Goal: Information Seeking & Learning: Learn about a topic

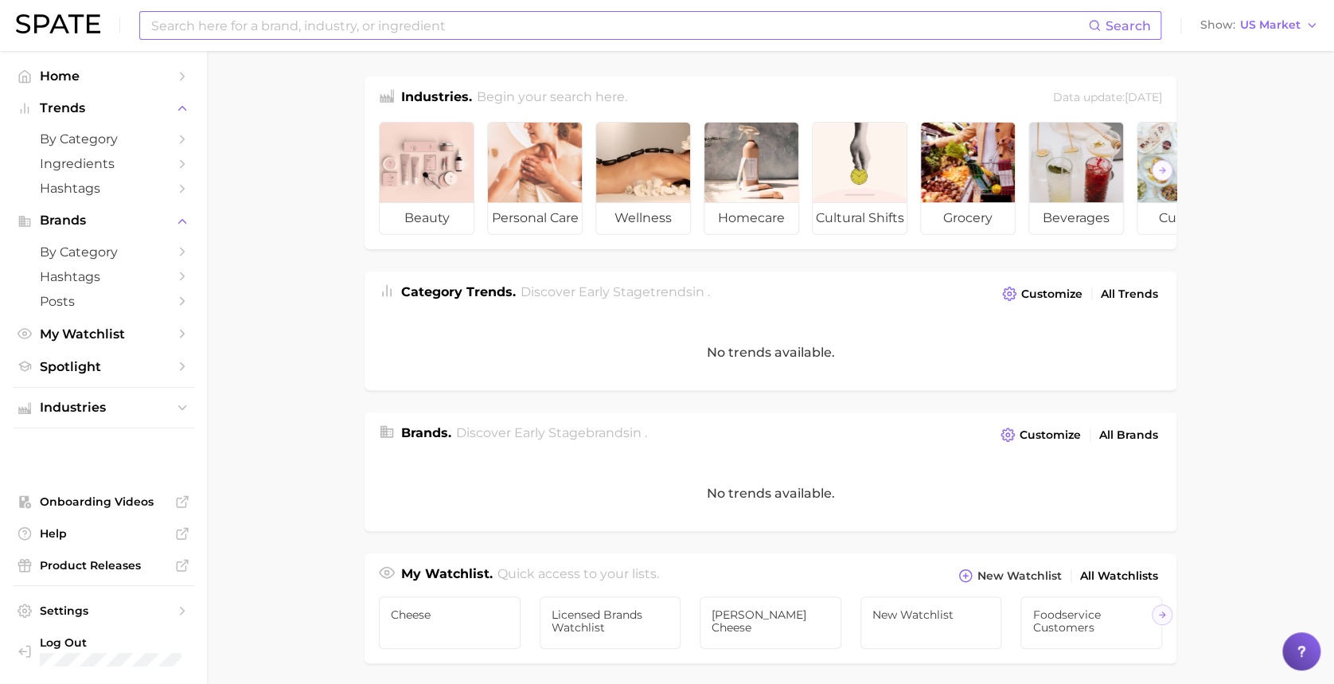
click at [231, 13] on input at bounding box center [619, 25] width 938 height 27
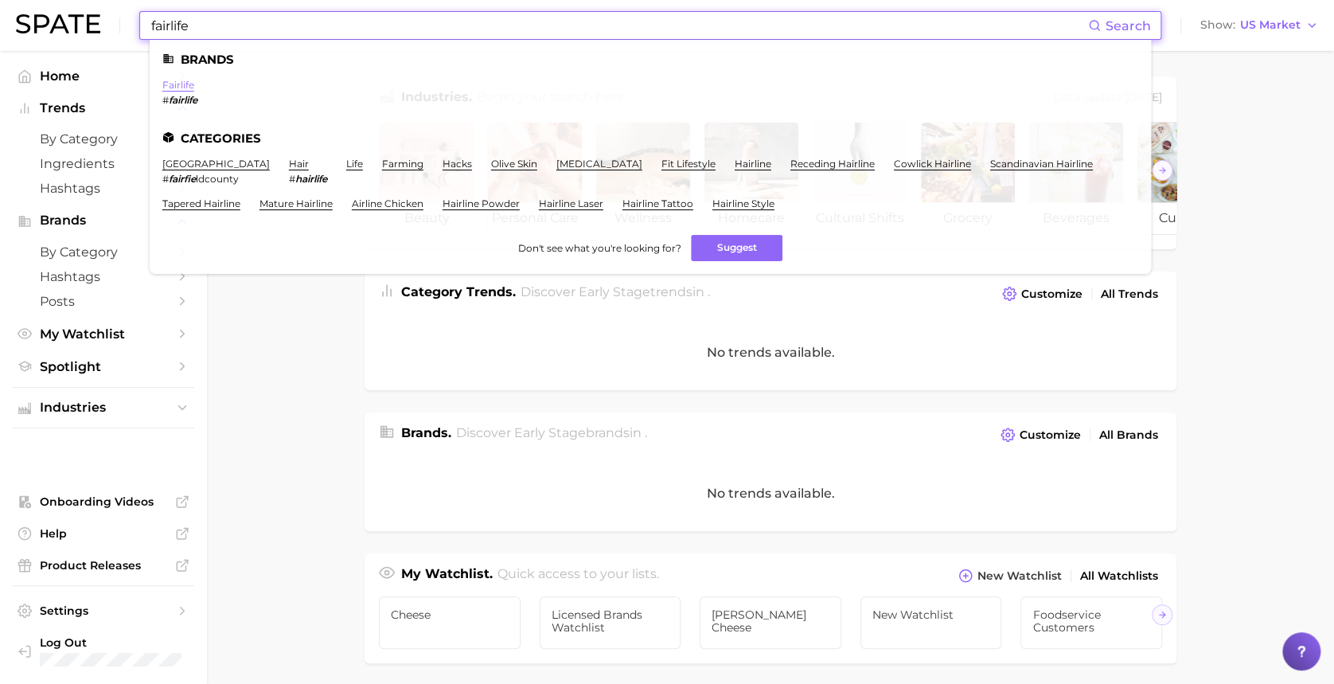
type input "fairlife"
click at [180, 89] on link "fairlife" at bounding box center [178, 85] width 32 height 12
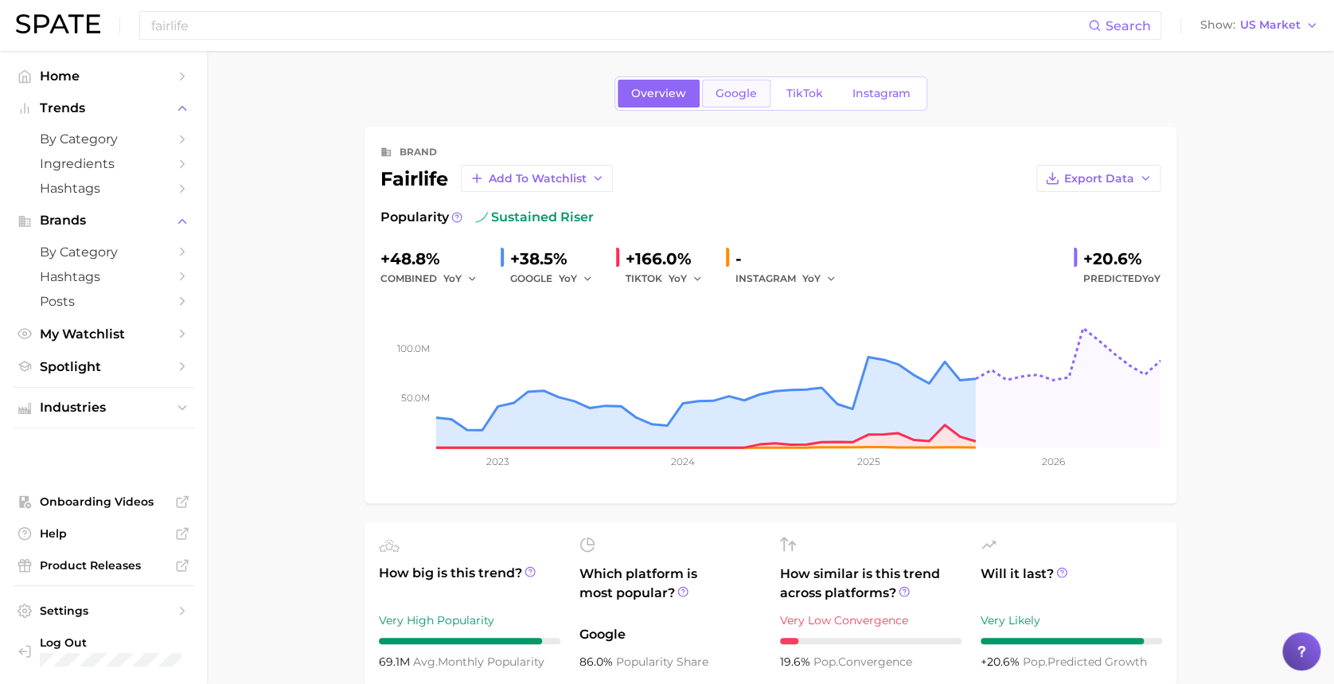
click at [727, 100] on link "Google" at bounding box center [736, 94] width 68 height 28
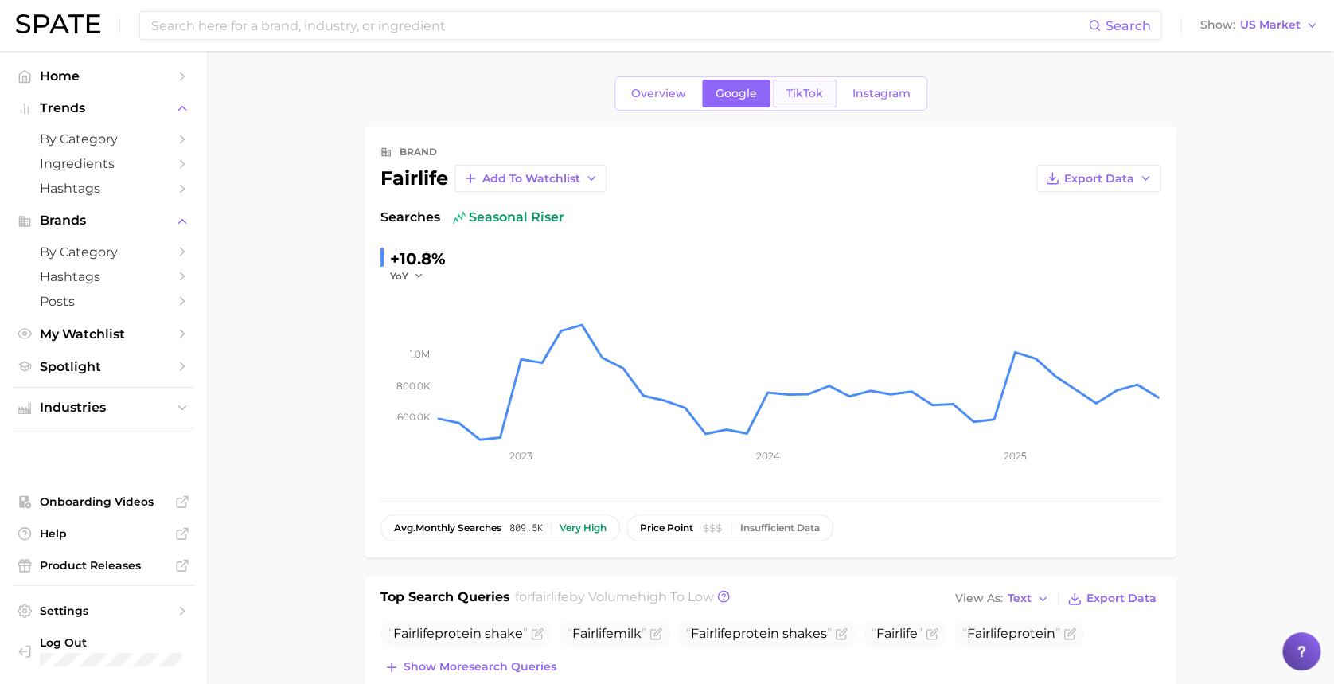
click at [804, 95] on span "TikTok" at bounding box center [804, 94] width 37 height 14
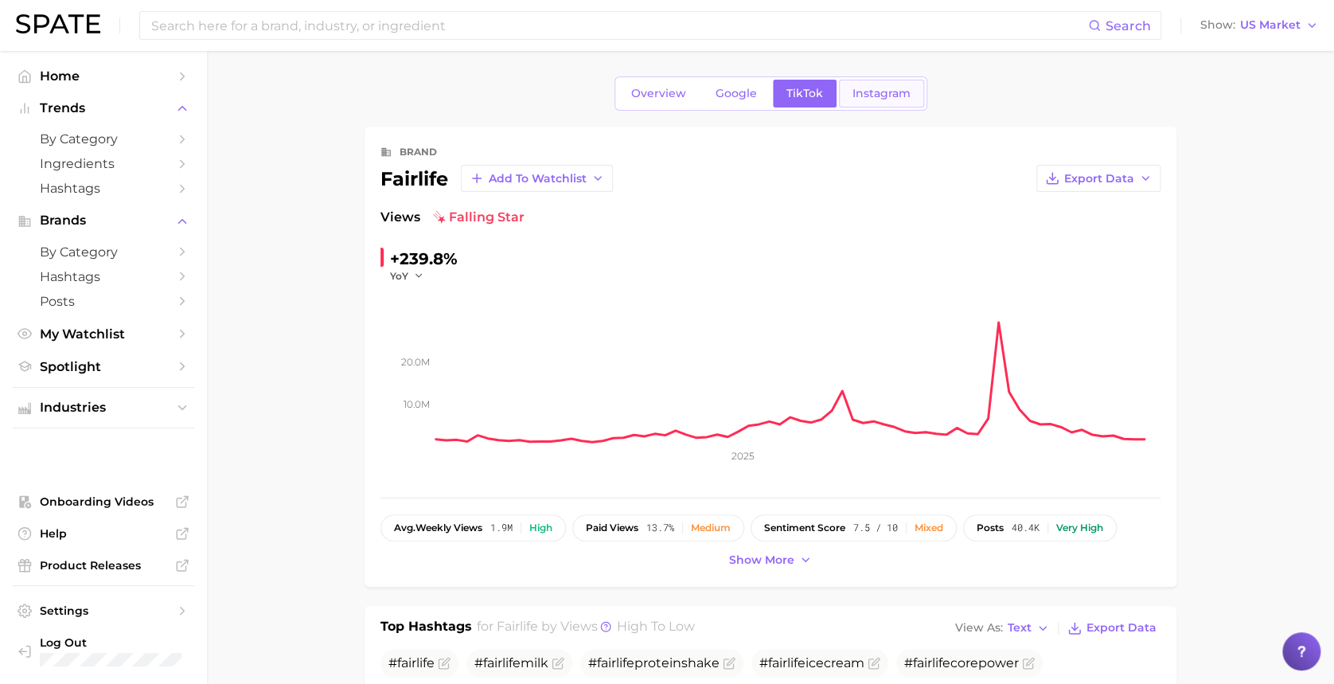
click at [883, 104] on link "Instagram" at bounding box center [881, 94] width 85 height 28
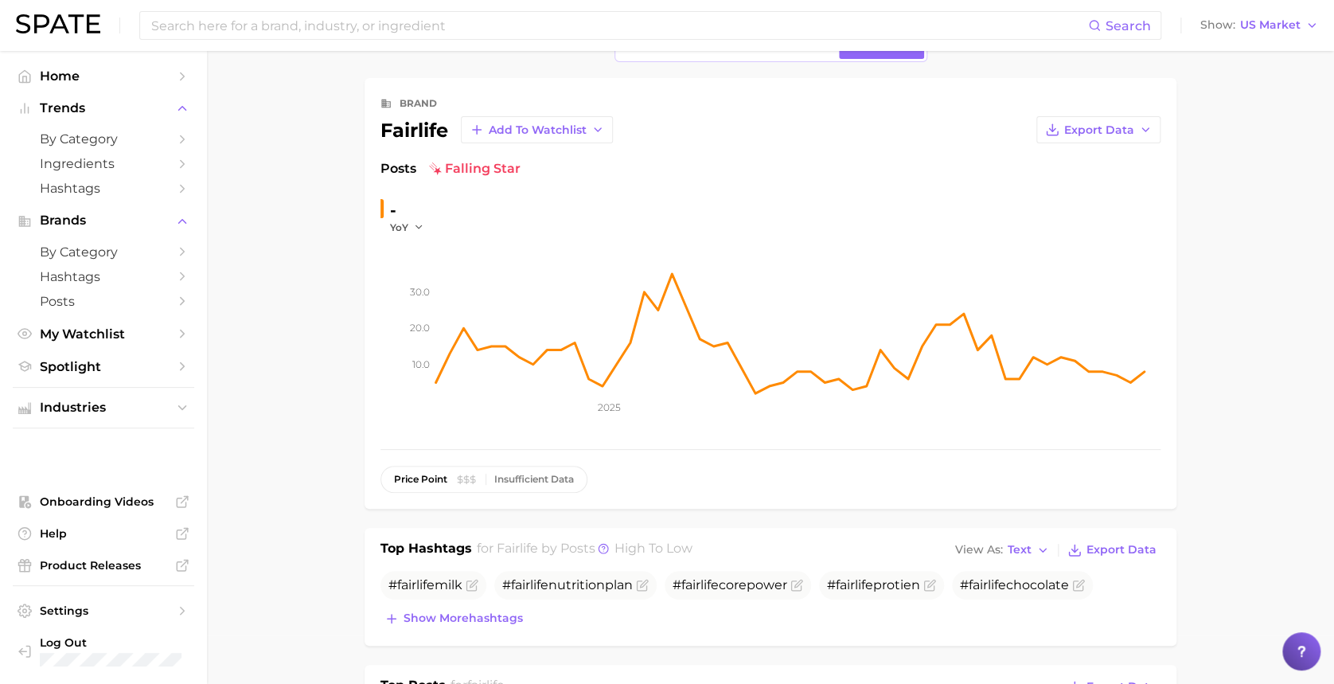
scroll to position [38, 0]
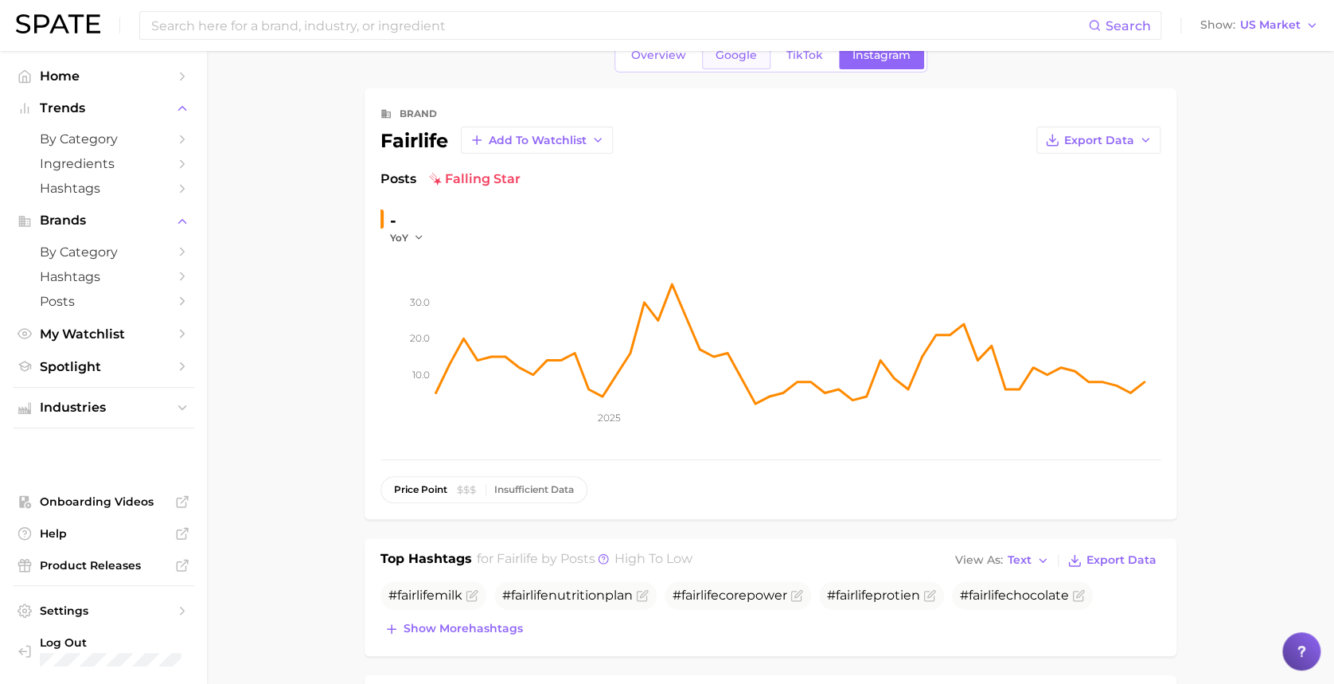
click at [727, 59] on span "Google" at bounding box center [735, 56] width 41 height 14
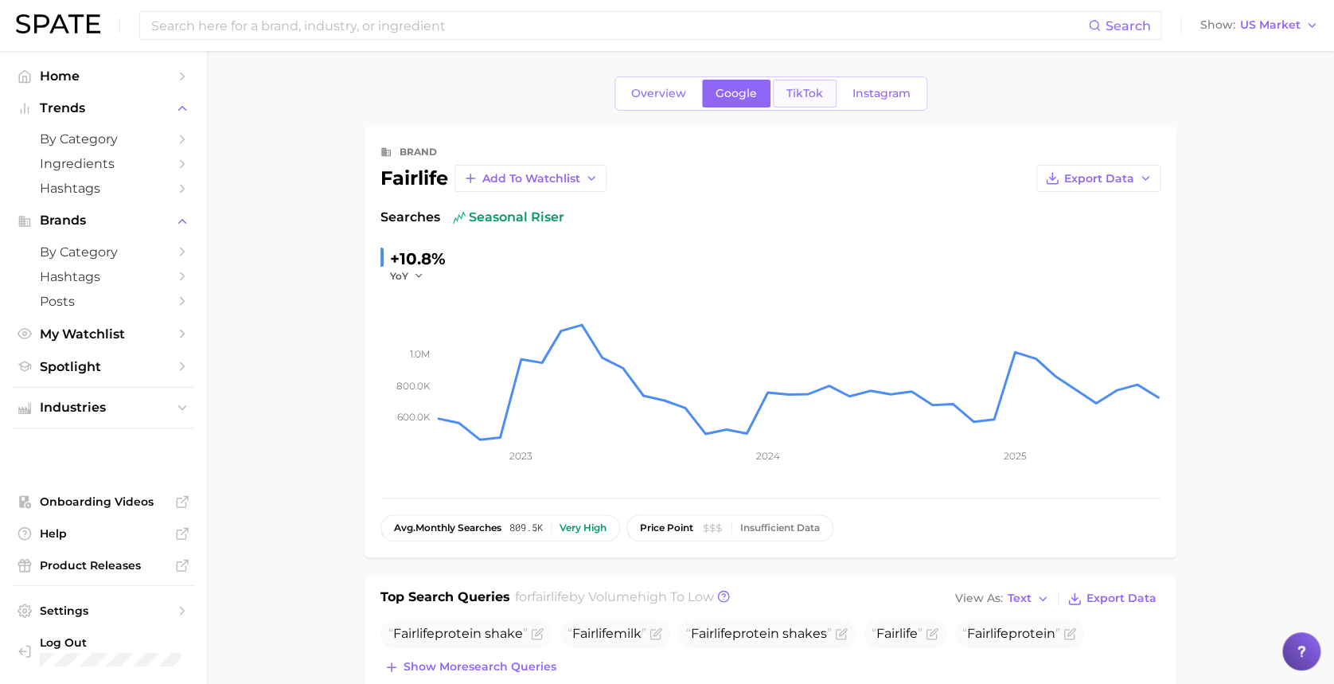
click at [786, 92] on span "TikTok" at bounding box center [804, 94] width 37 height 14
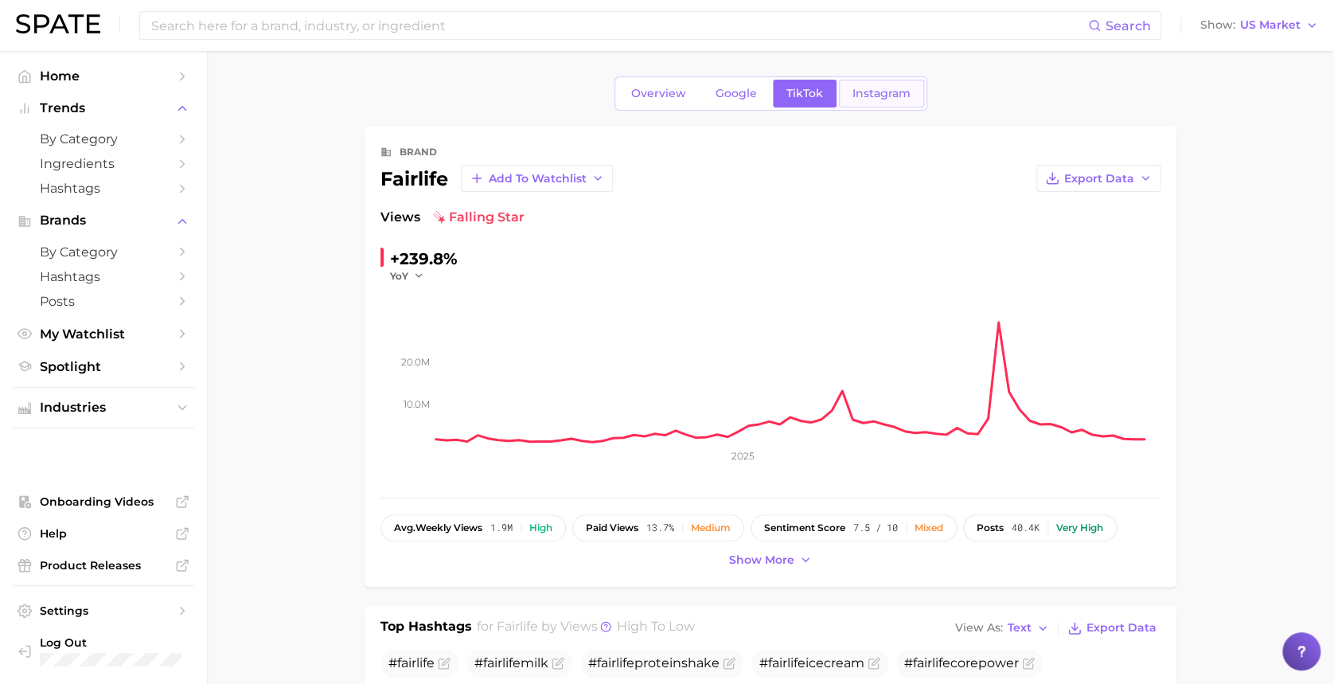
click at [869, 93] on span "Instagram" at bounding box center [881, 94] width 58 height 14
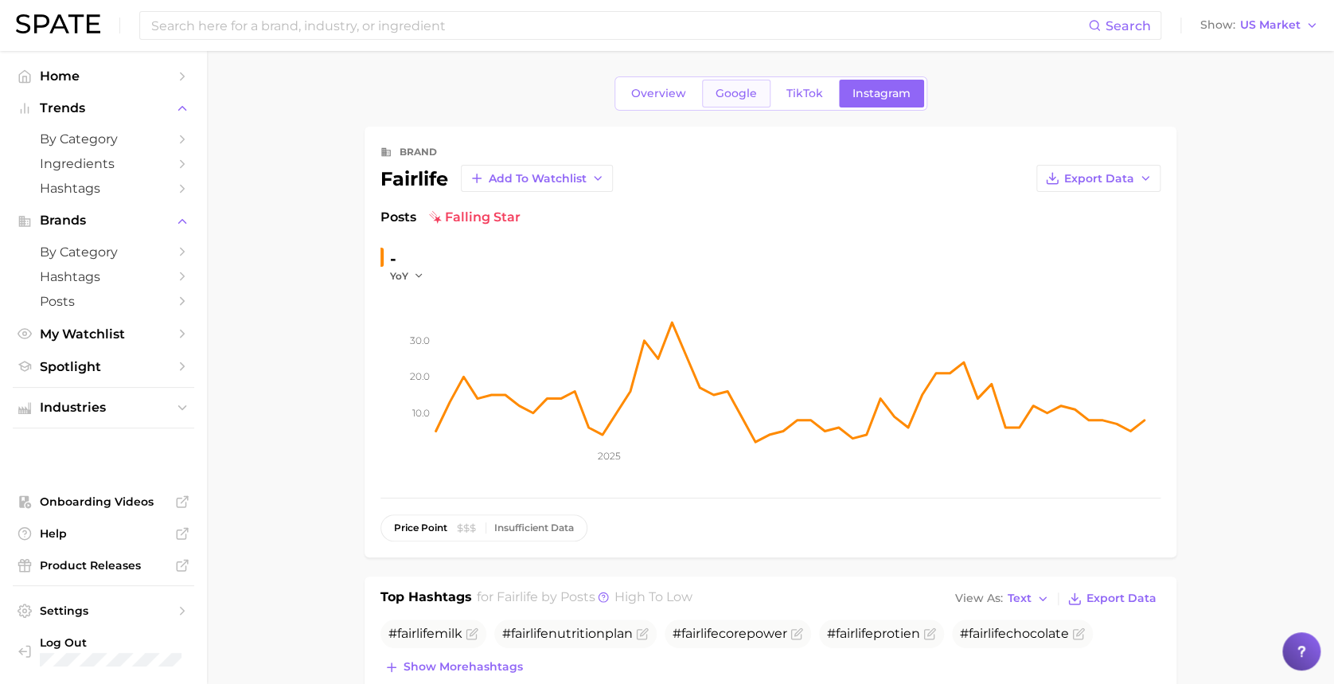
click at [740, 102] on link "Google" at bounding box center [736, 94] width 68 height 28
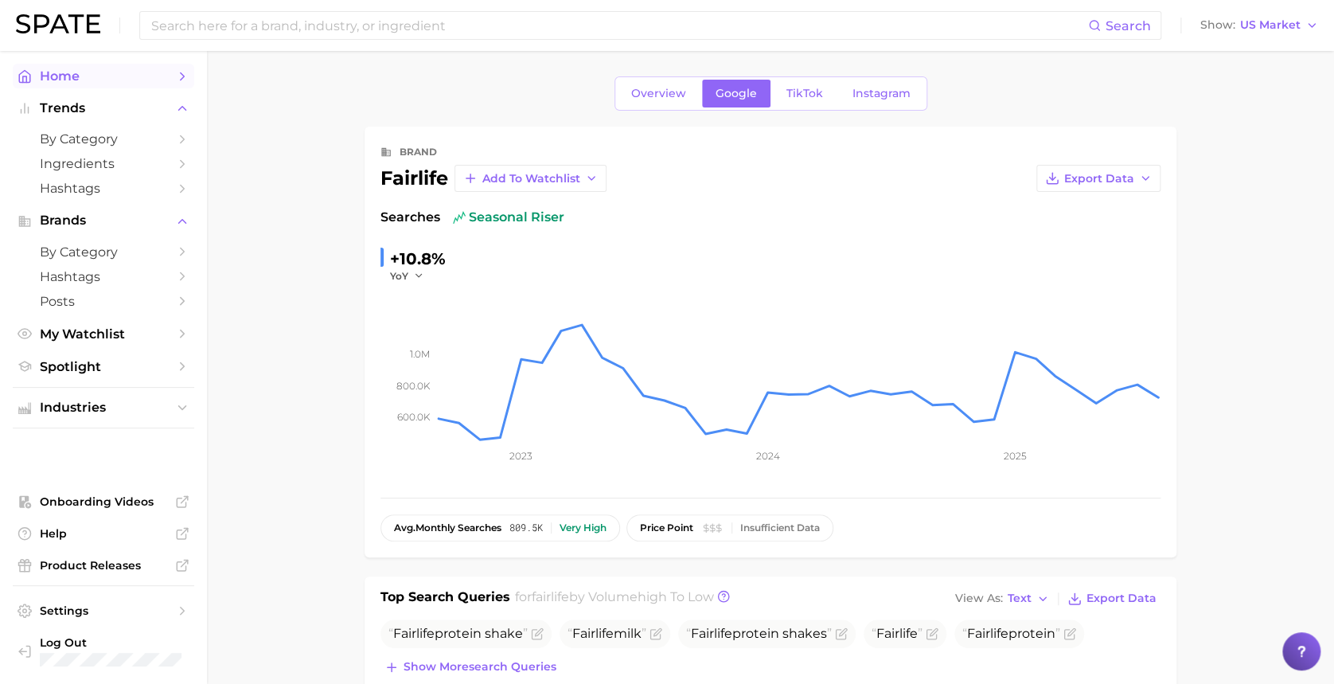
click at [55, 68] on span "Home" at bounding box center [103, 75] width 127 height 15
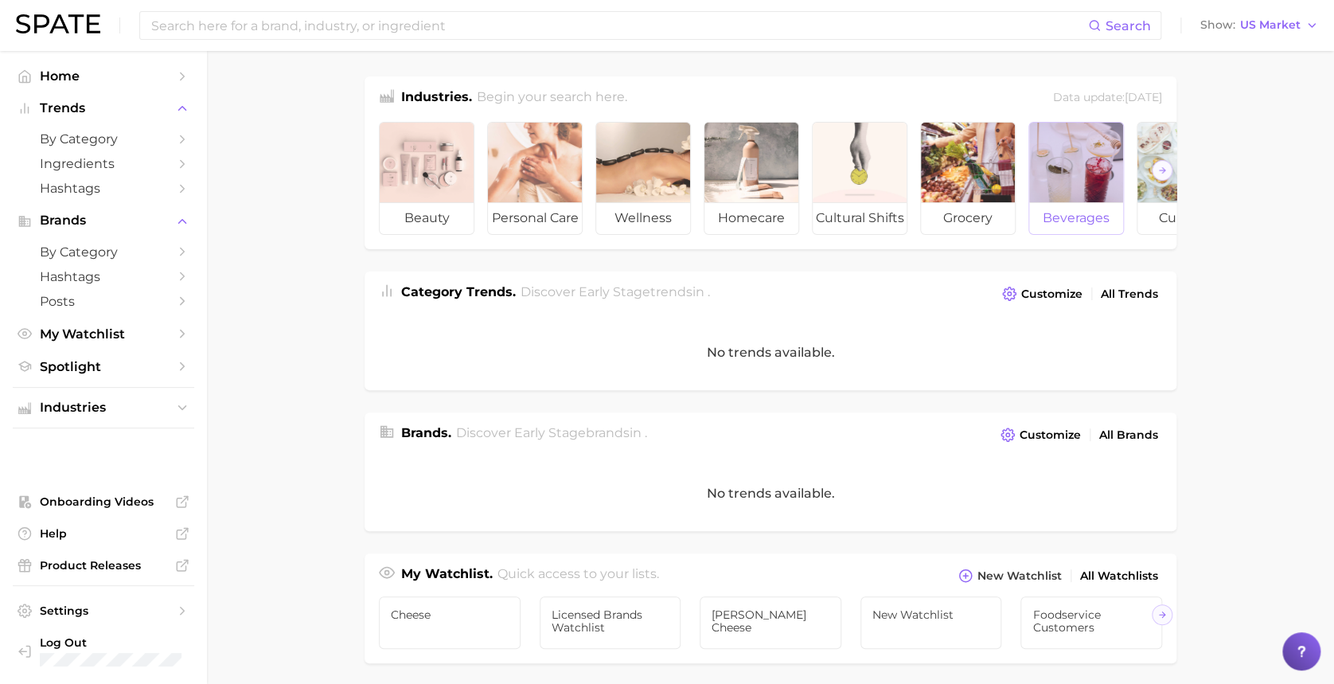
scroll to position [0, 178]
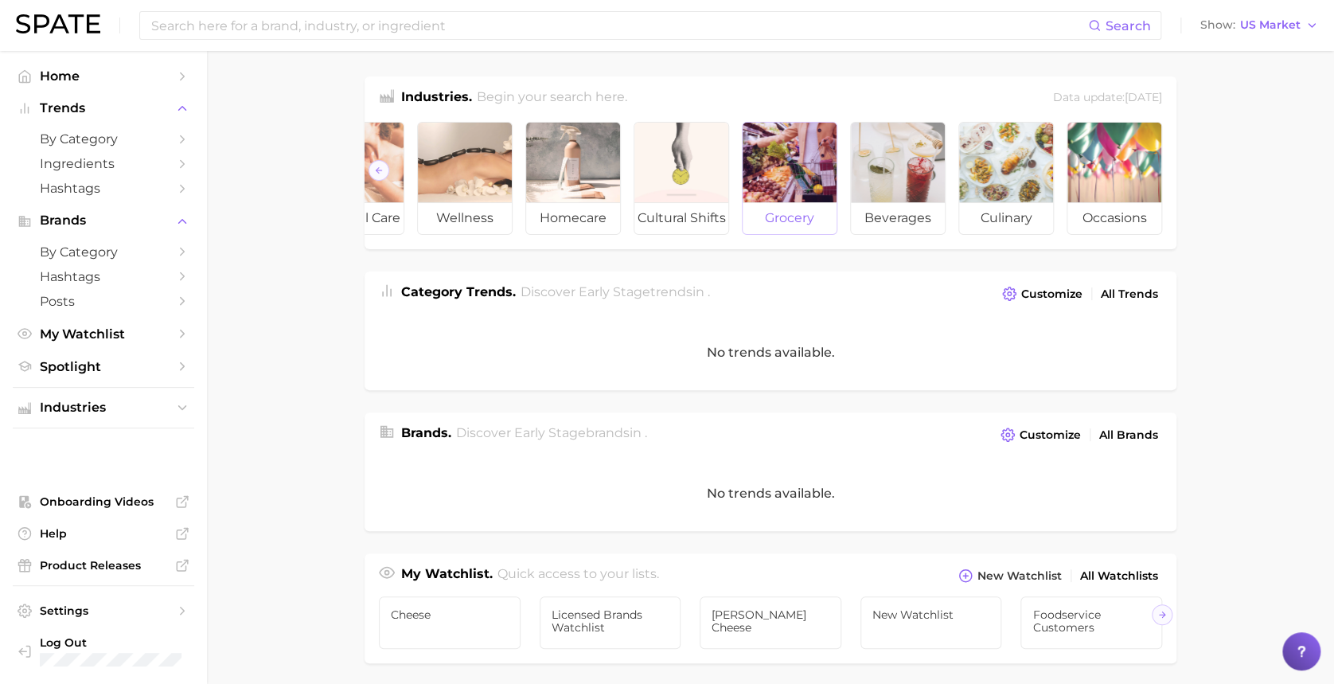
click at [781, 180] on div at bounding box center [789, 163] width 94 height 80
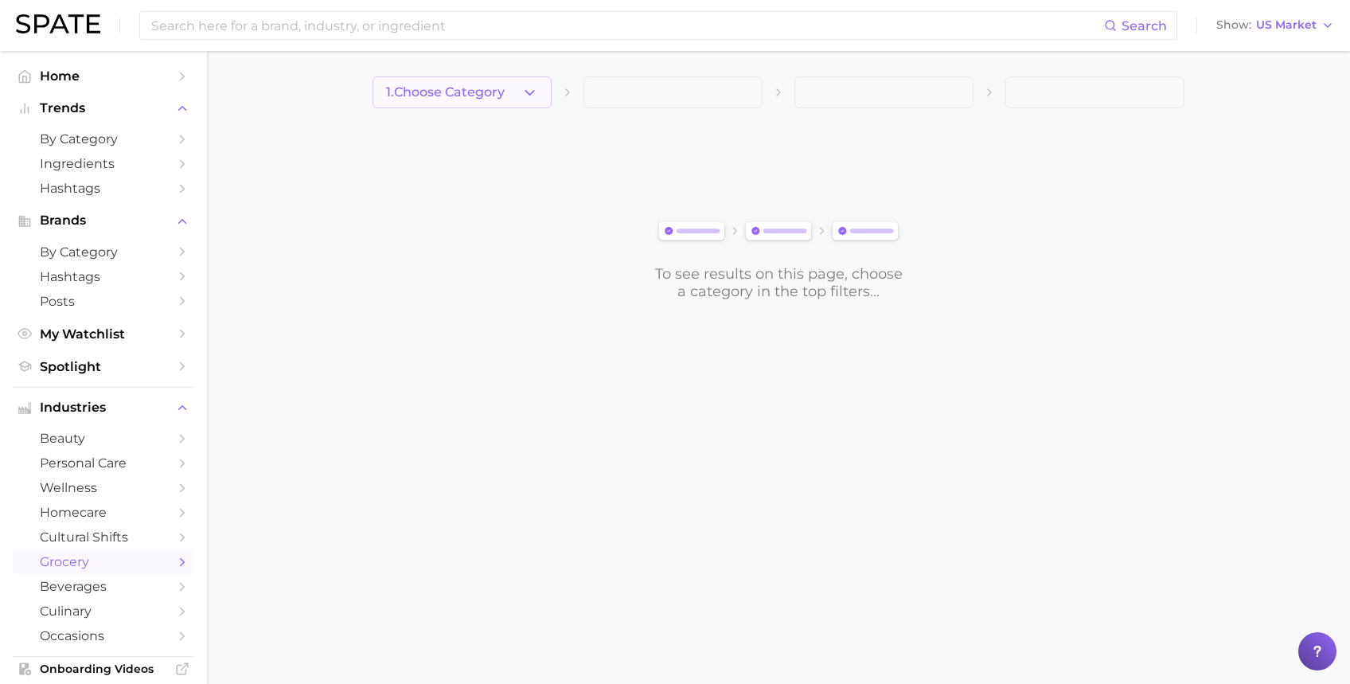
click at [528, 94] on polyline "button" at bounding box center [529, 92] width 9 height 4
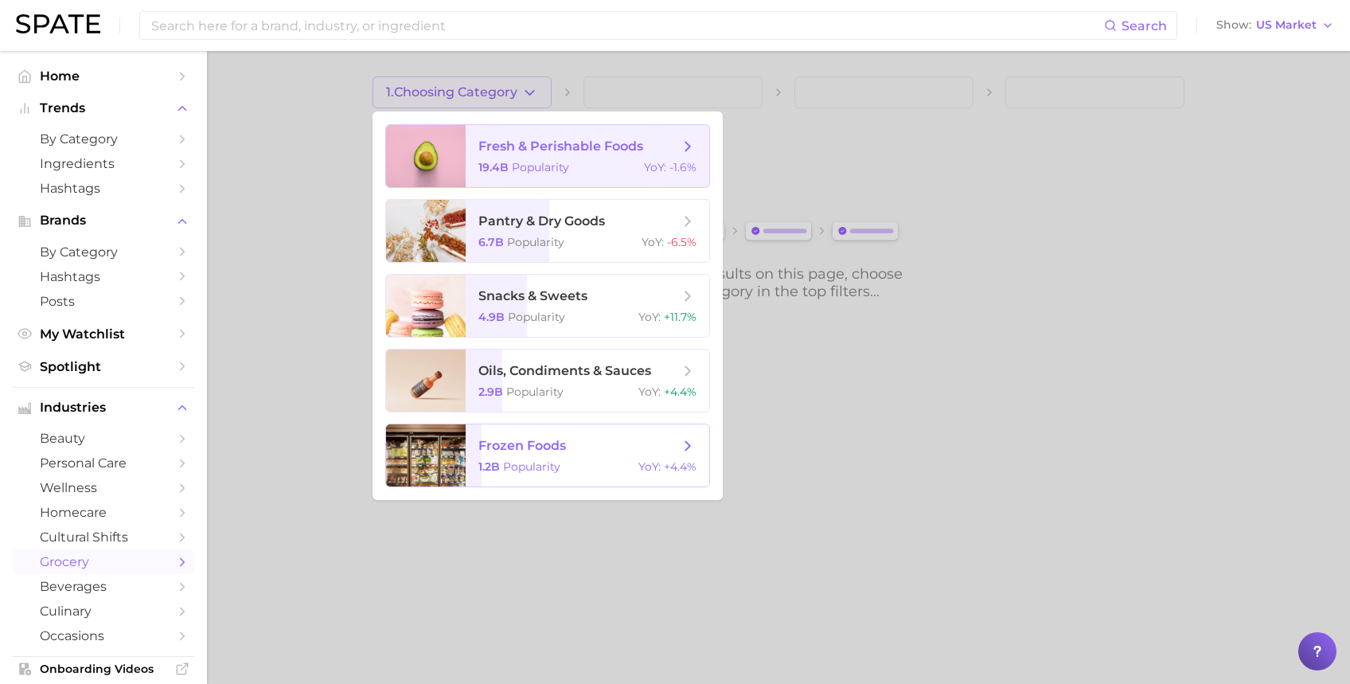
click at [556, 159] on span "fresh & perishable foods 19.4b Popularity YoY : -1.6%" at bounding box center [588, 156] width 244 height 62
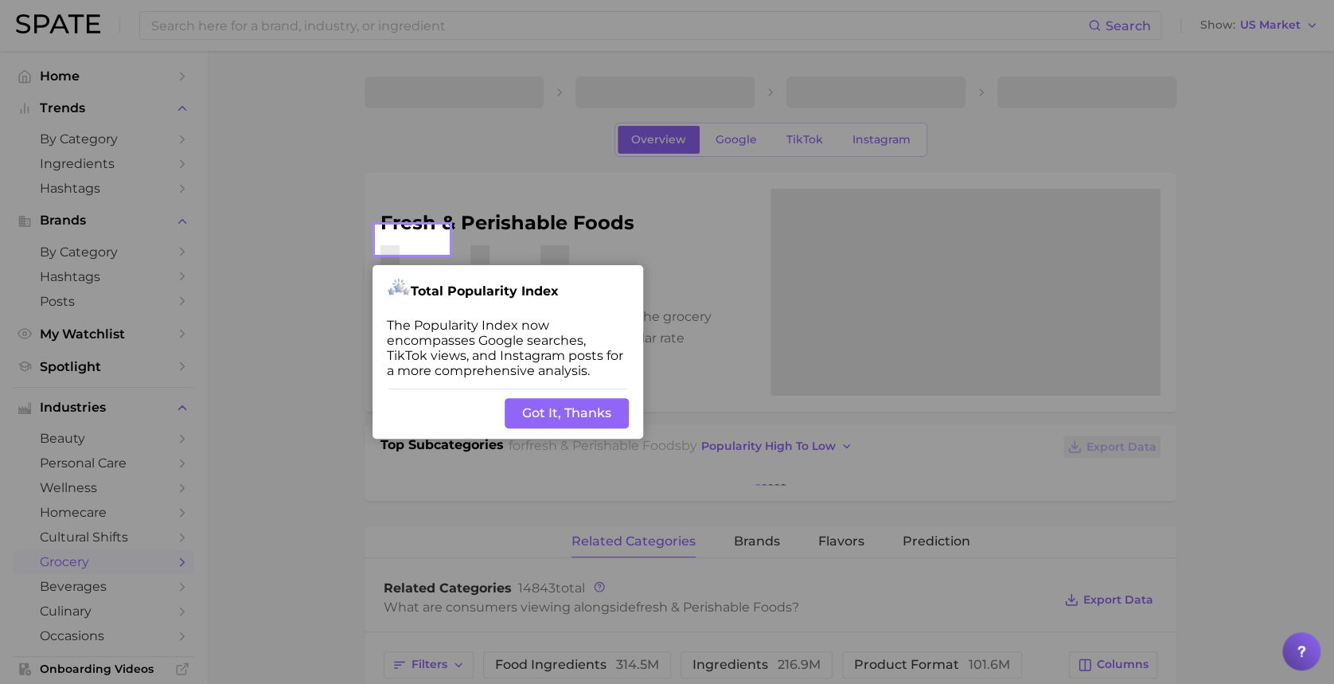
click at [571, 409] on button "Got It, Thanks" at bounding box center [567, 413] width 124 height 30
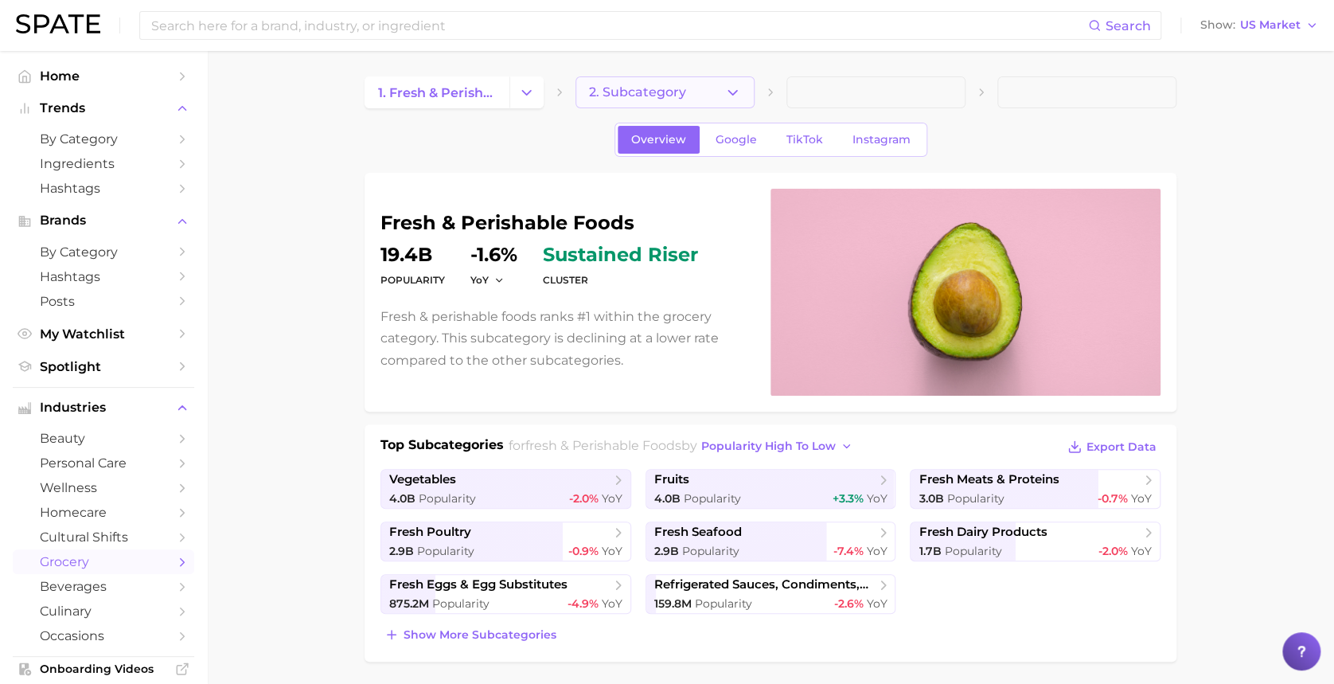
click at [721, 95] on button "2. Subcategory" at bounding box center [664, 92] width 179 height 32
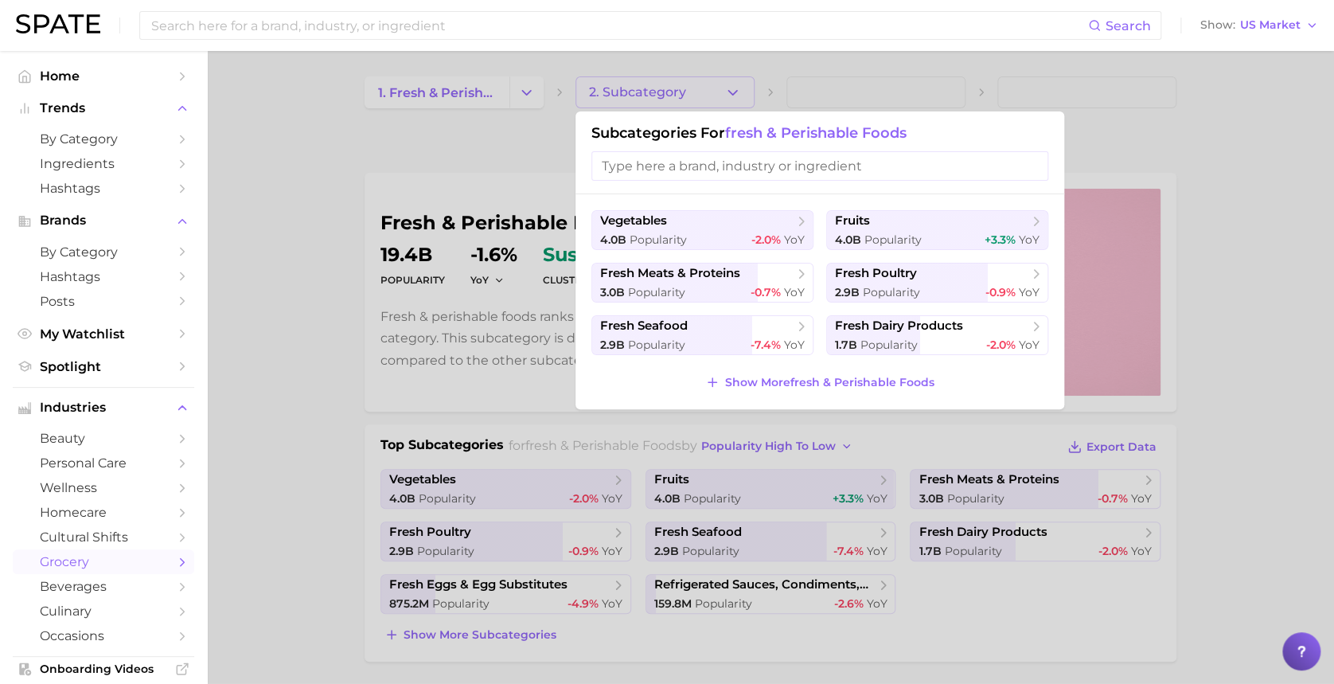
click at [770, 162] on input "search" at bounding box center [819, 165] width 457 height 29
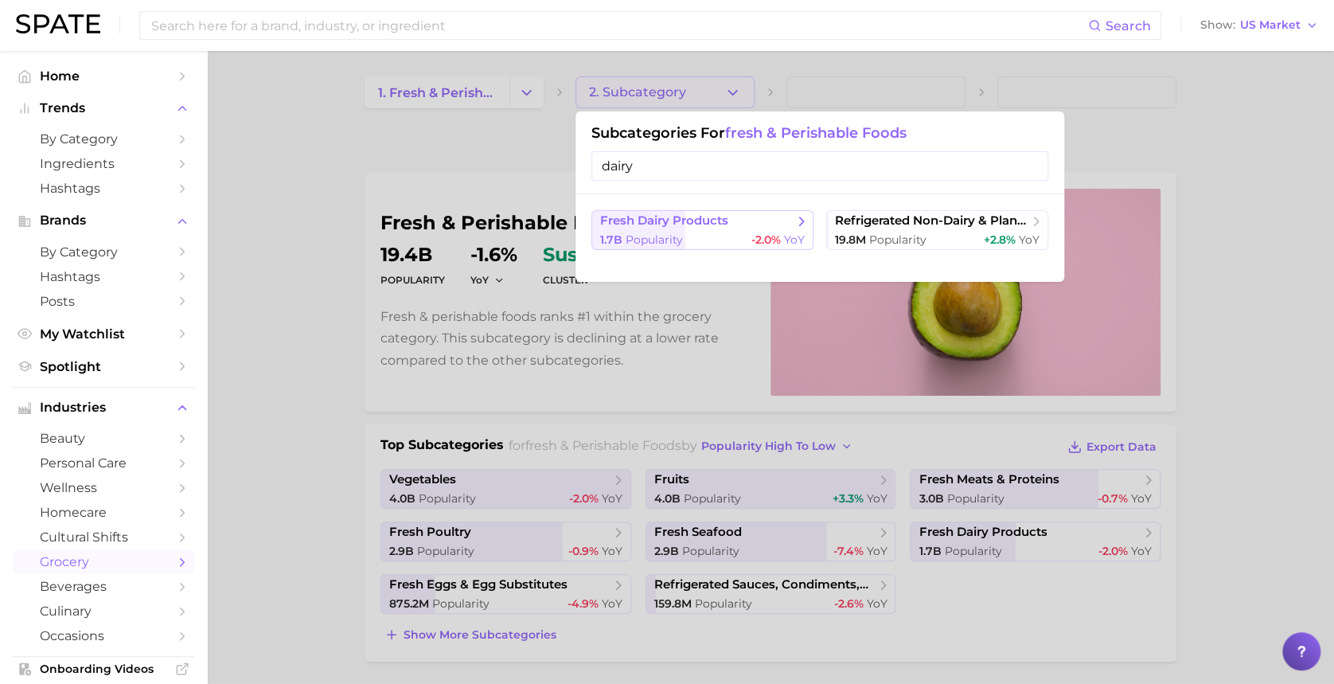
type input "dairy"
click at [707, 225] on span "fresh dairy products" at bounding box center [664, 220] width 128 height 15
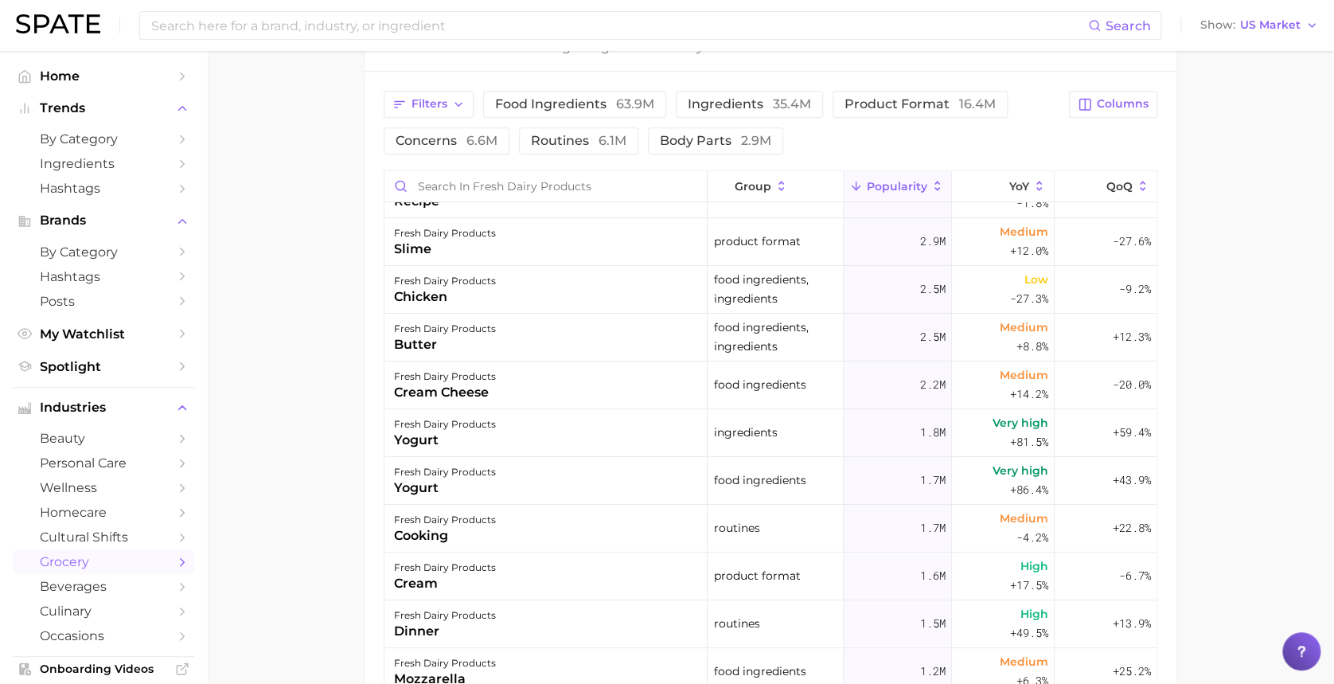
scroll to position [647, 0]
